Goal: Information Seeking & Learning: Find specific fact

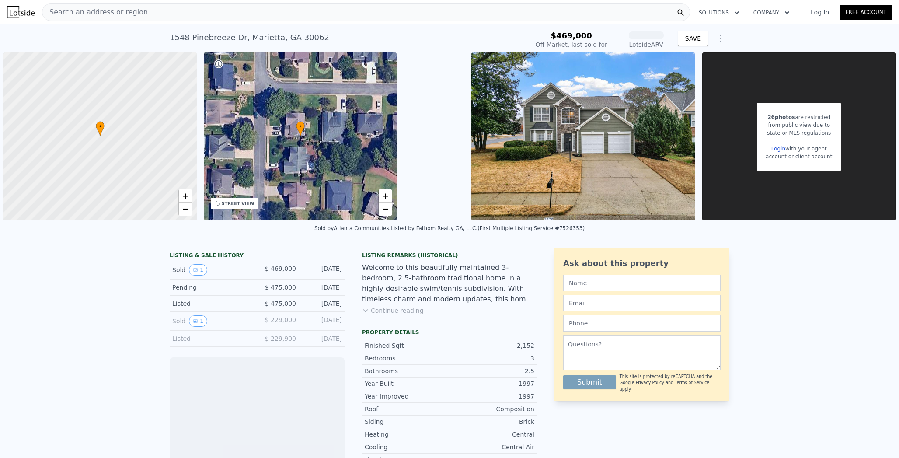
click at [129, 10] on div "Search an address or region" at bounding box center [366, 11] width 648 height 17
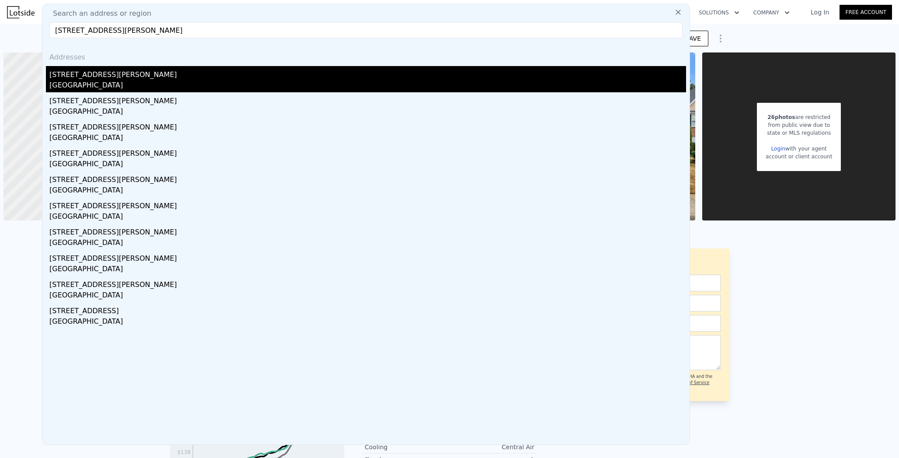
type input "[STREET_ADDRESS][PERSON_NAME]"
click at [77, 85] on div "[GEOGRAPHIC_DATA]" at bounding box center [367, 86] width 637 height 12
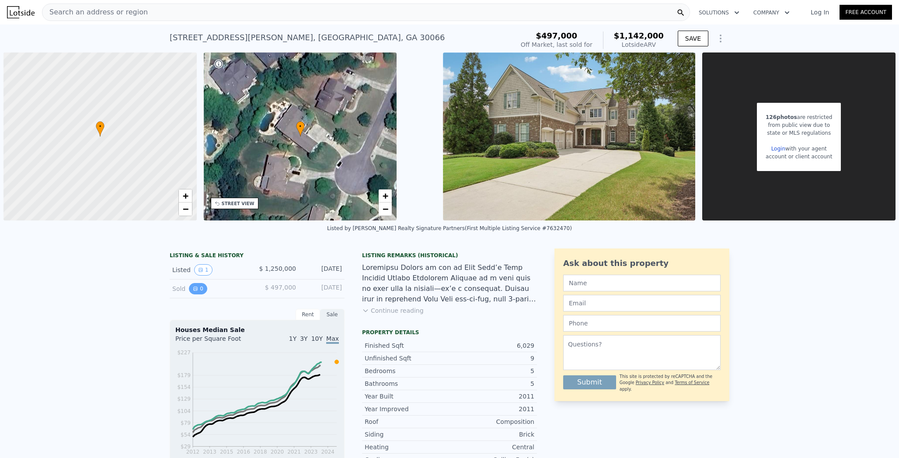
click at [195, 283] on button "0" at bounding box center [198, 288] width 18 height 11
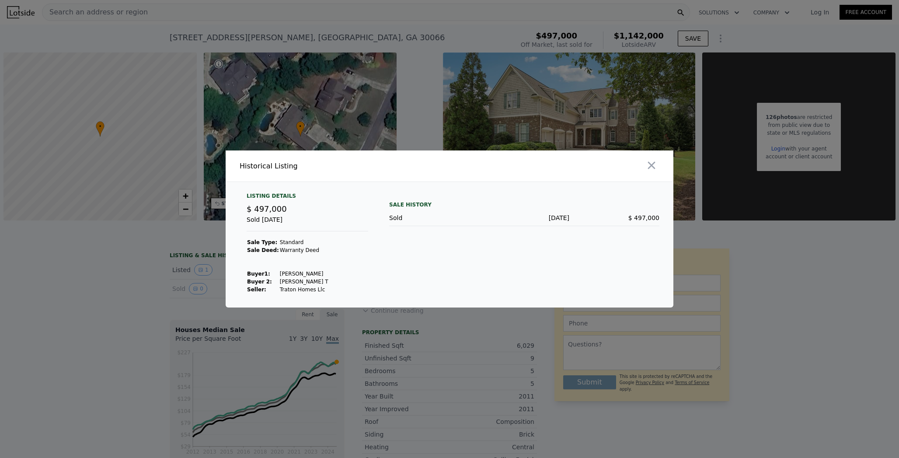
click at [288, 289] on td "Traton Homes Llc" at bounding box center [303, 289] width 49 height 8
copy td "Traton Homes Llc"
